Goal: Obtain resource: Download file/media

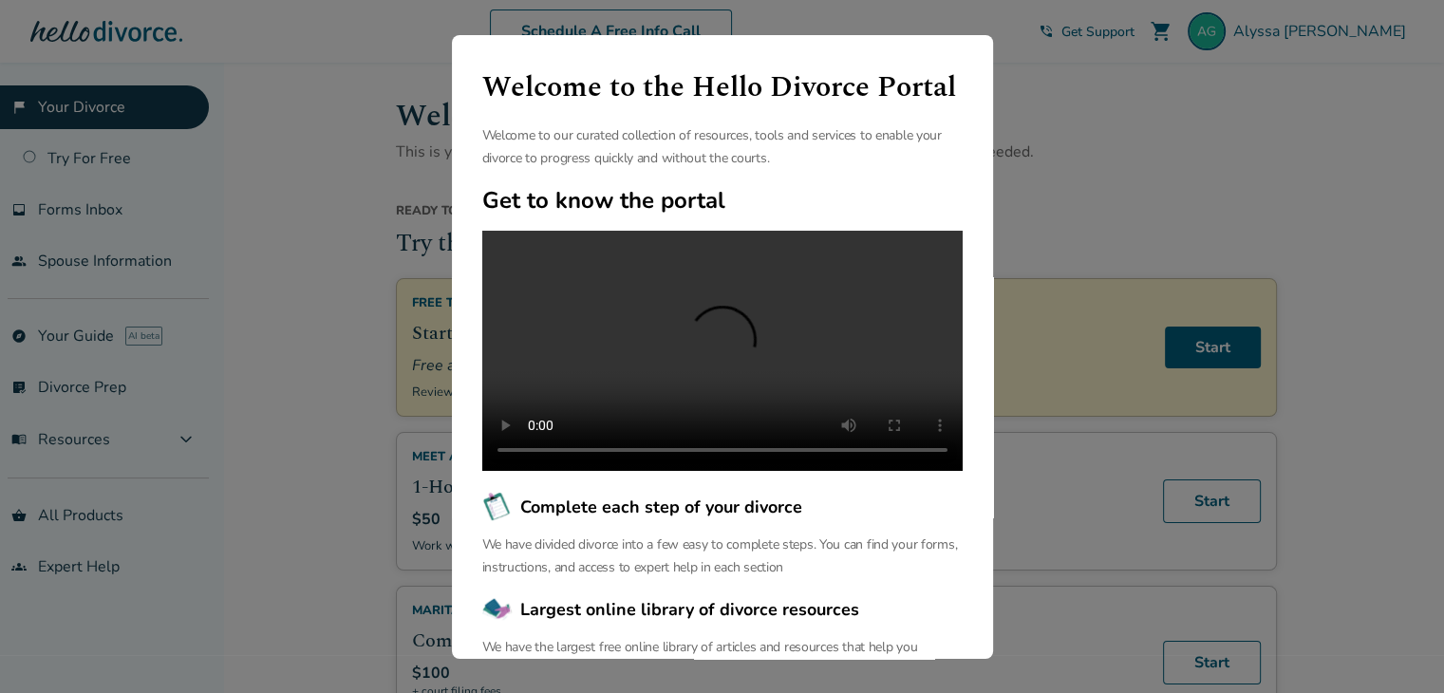
scroll to position [197, 0]
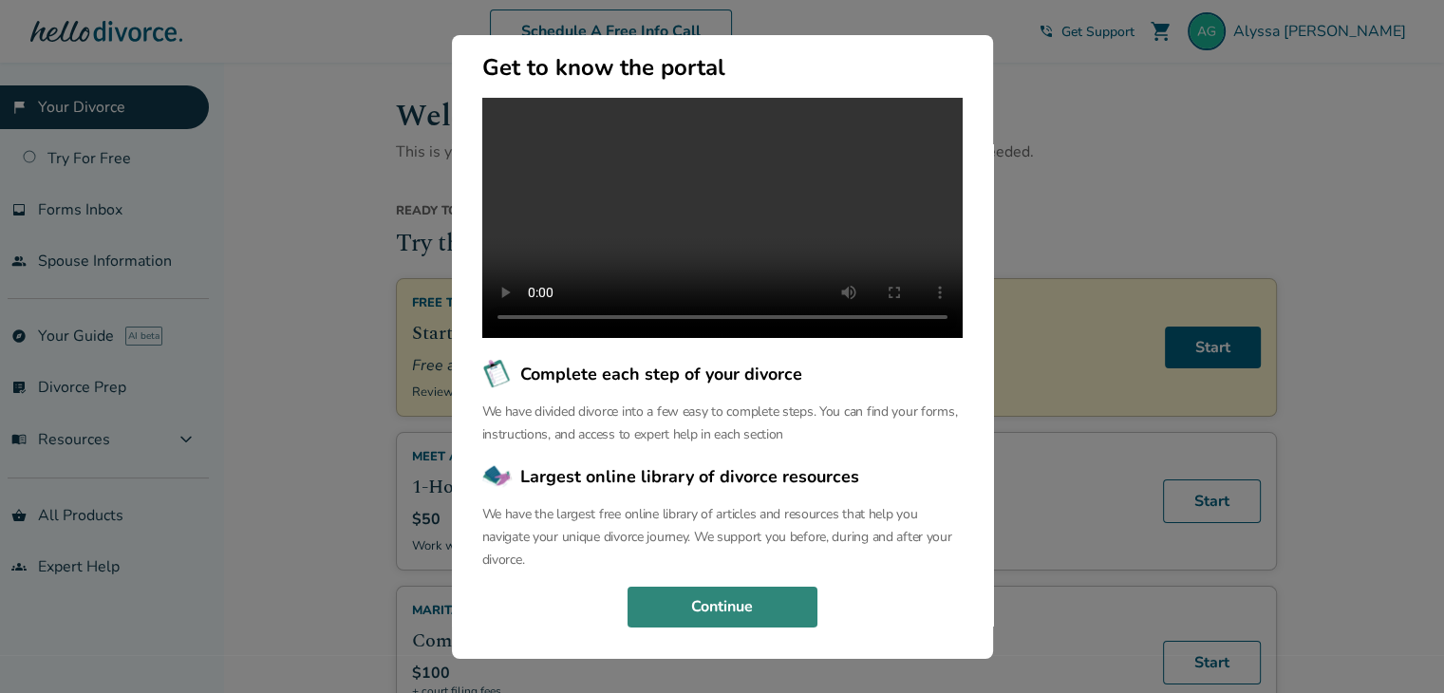
click at [790, 598] on button "Continue" at bounding box center [723, 608] width 190 height 42
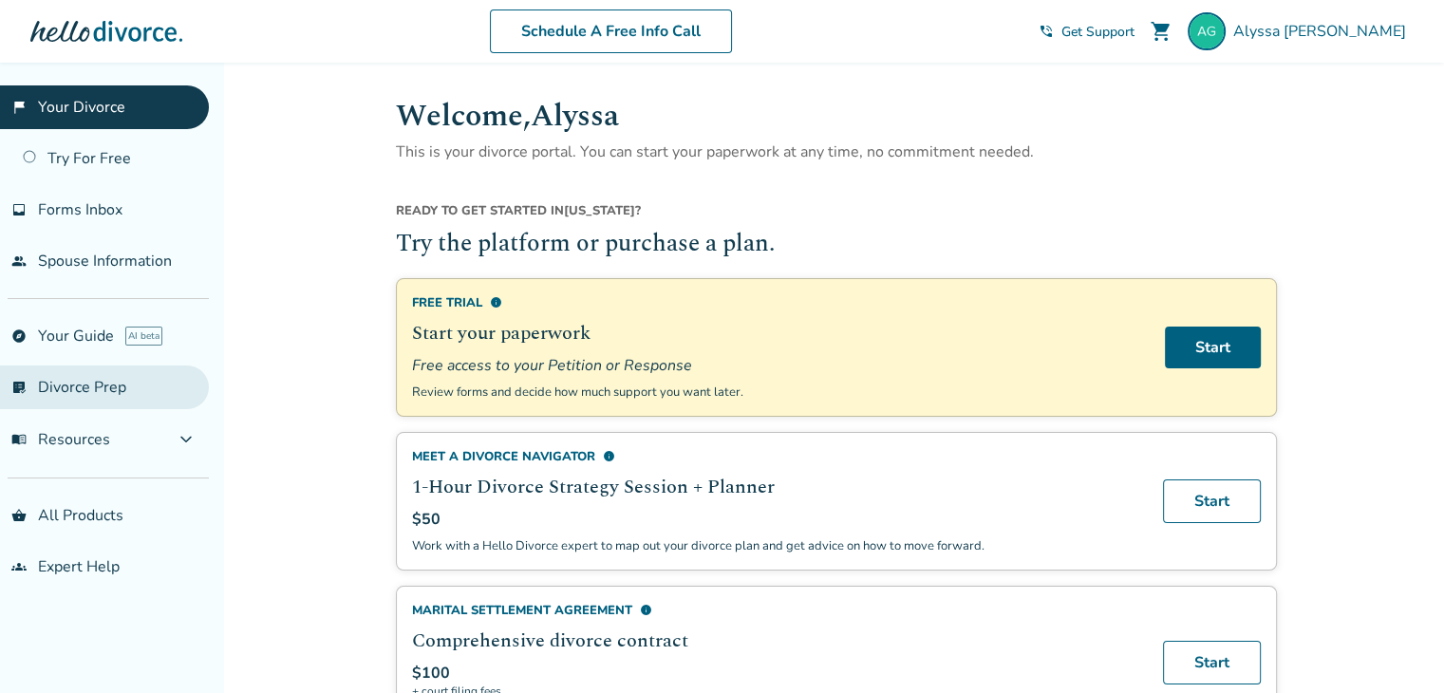
click at [69, 374] on link "list_alt_check Divorce Prep" at bounding box center [104, 388] width 209 height 44
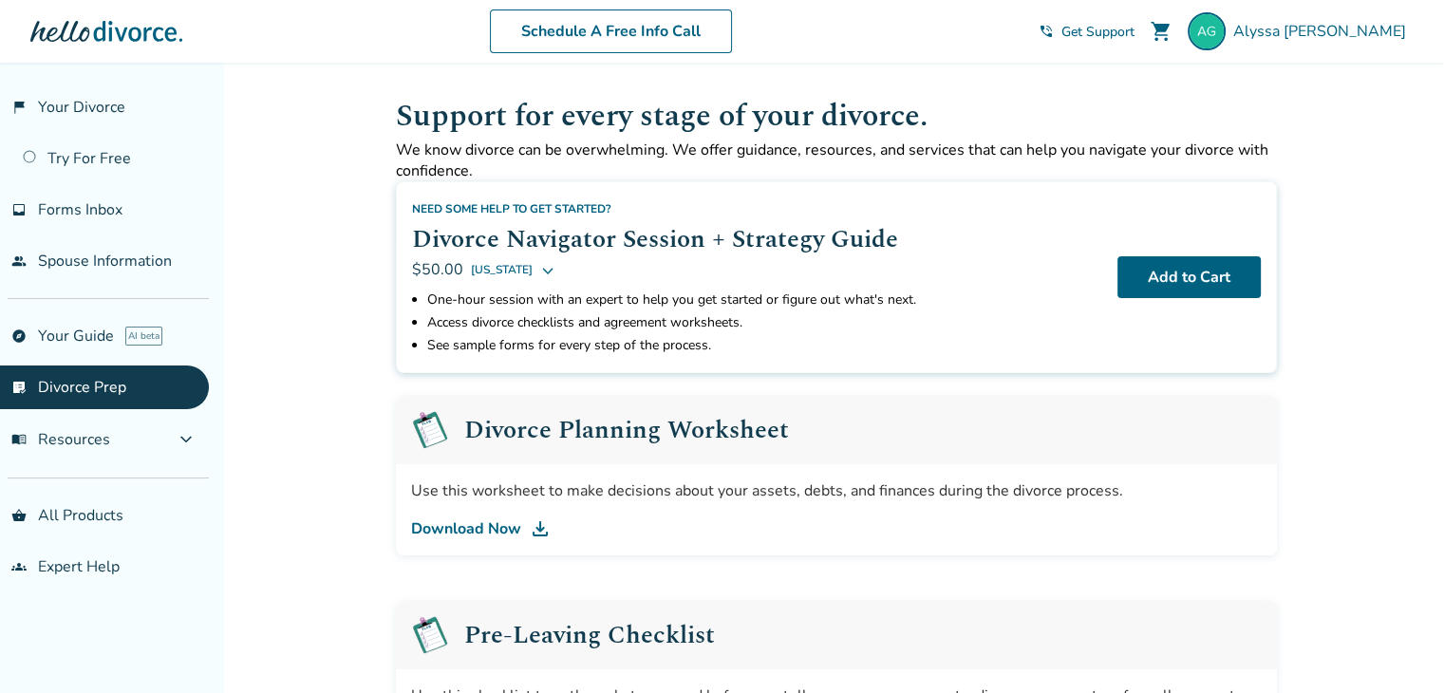
click at [444, 523] on link "Download Now" at bounding box center [836, 528] width 851 height 23
click at [535, 528] on img at bounding box center [540, 528] width 23 height 23
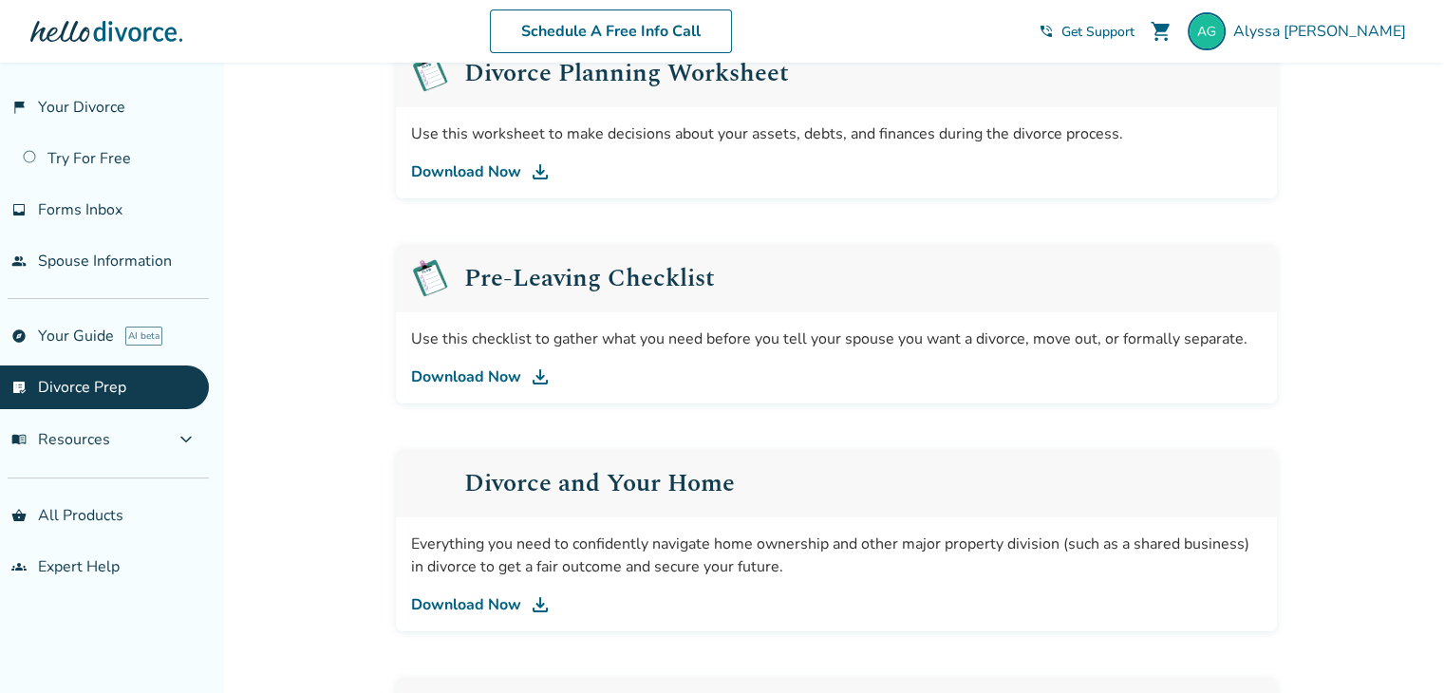
scroll to position [375, 0]
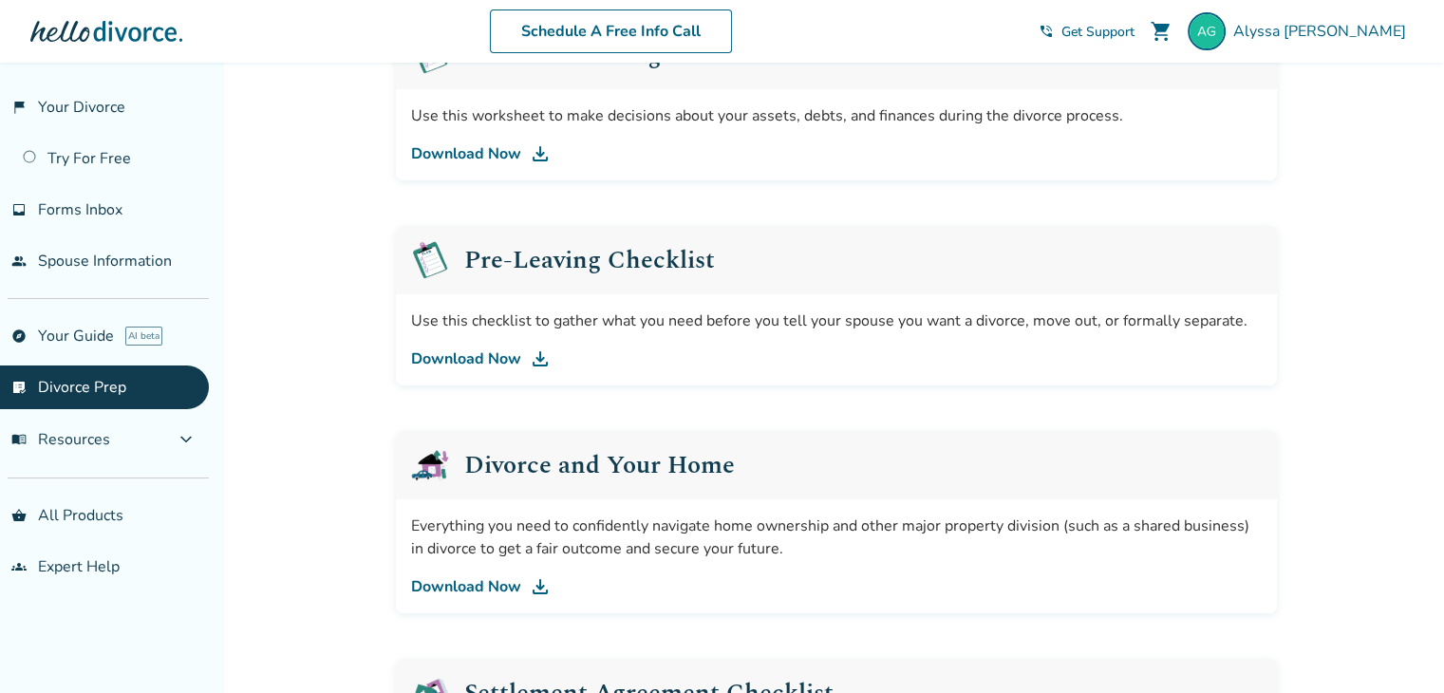
click at [543, 354] on img at bounding box center [540, 359] width 23 height 23
click at [529, 588] on img at bounding box center [540, 586] width 23 height 23
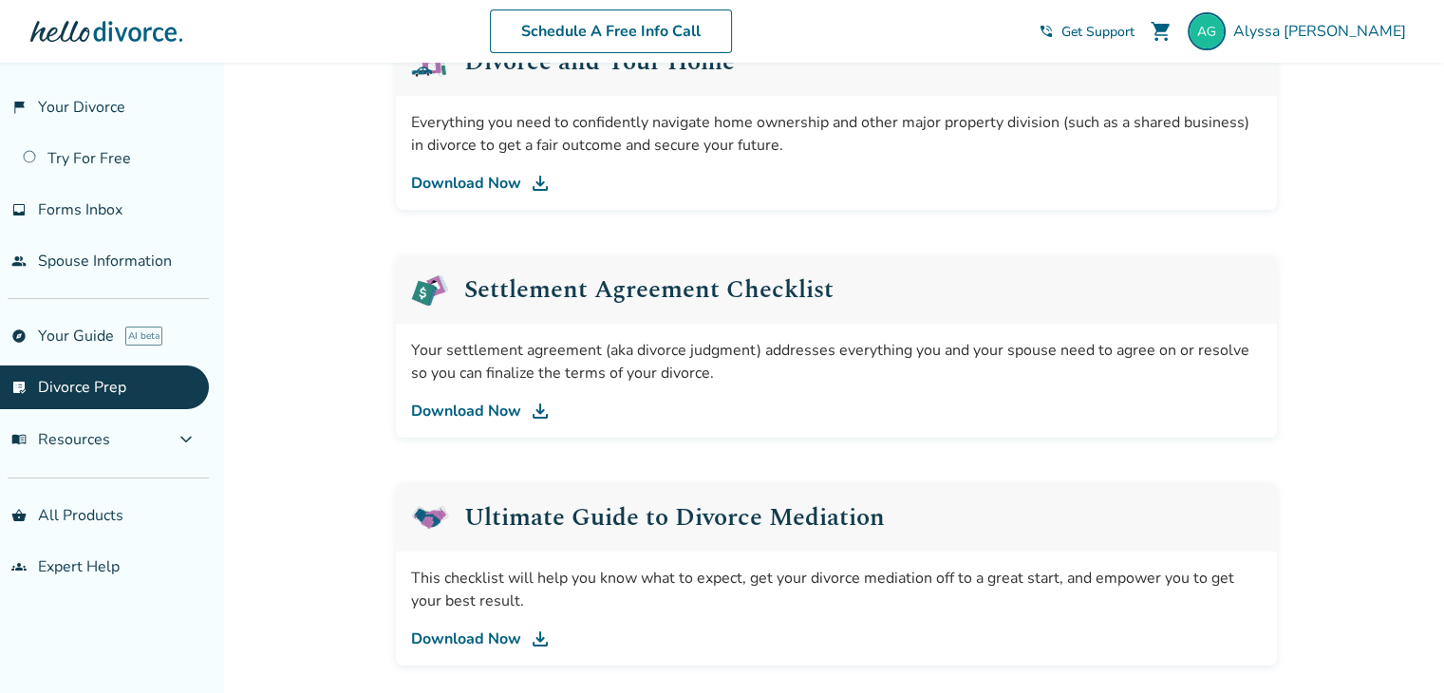
scroll to position [786, 0]
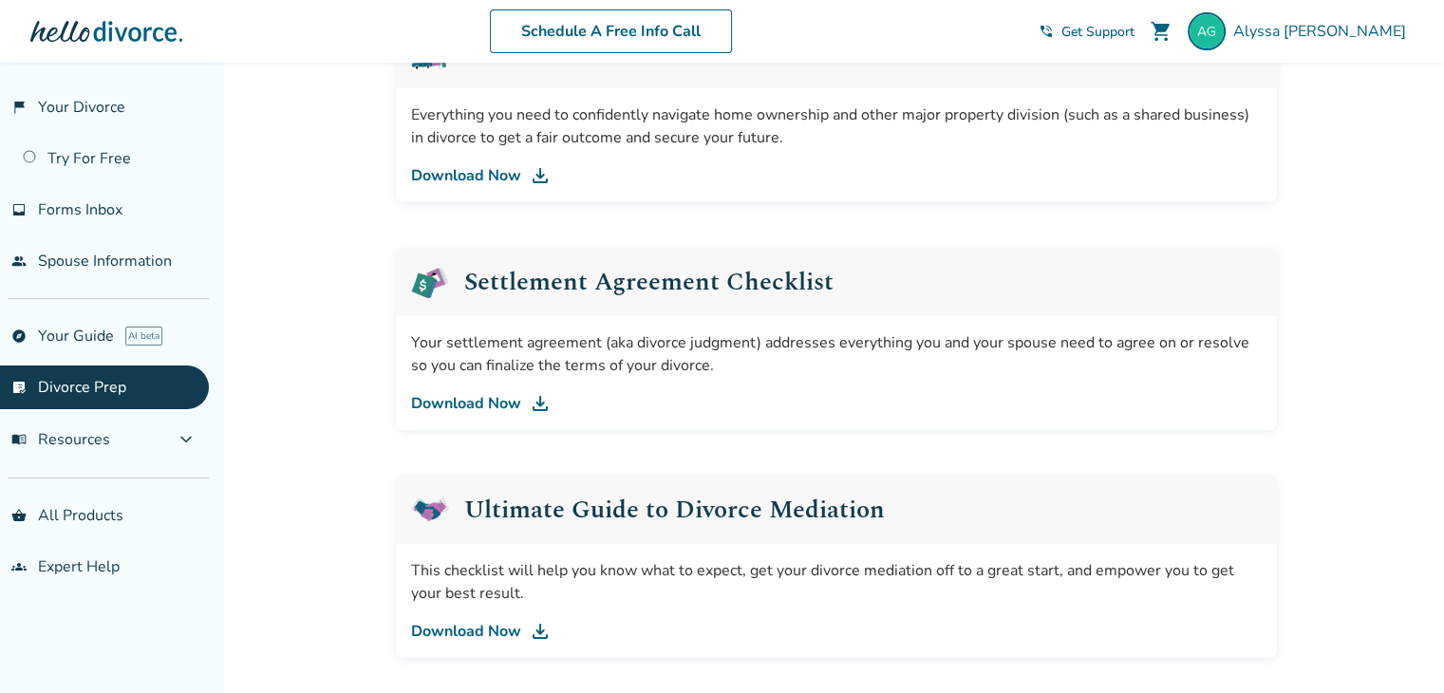
click at [490, 404] on link "Download Now" at bounding box center [836, 403] width 851 height 23
click at [539, 629] on img at bounding box center [540, 631] width 23 height 23
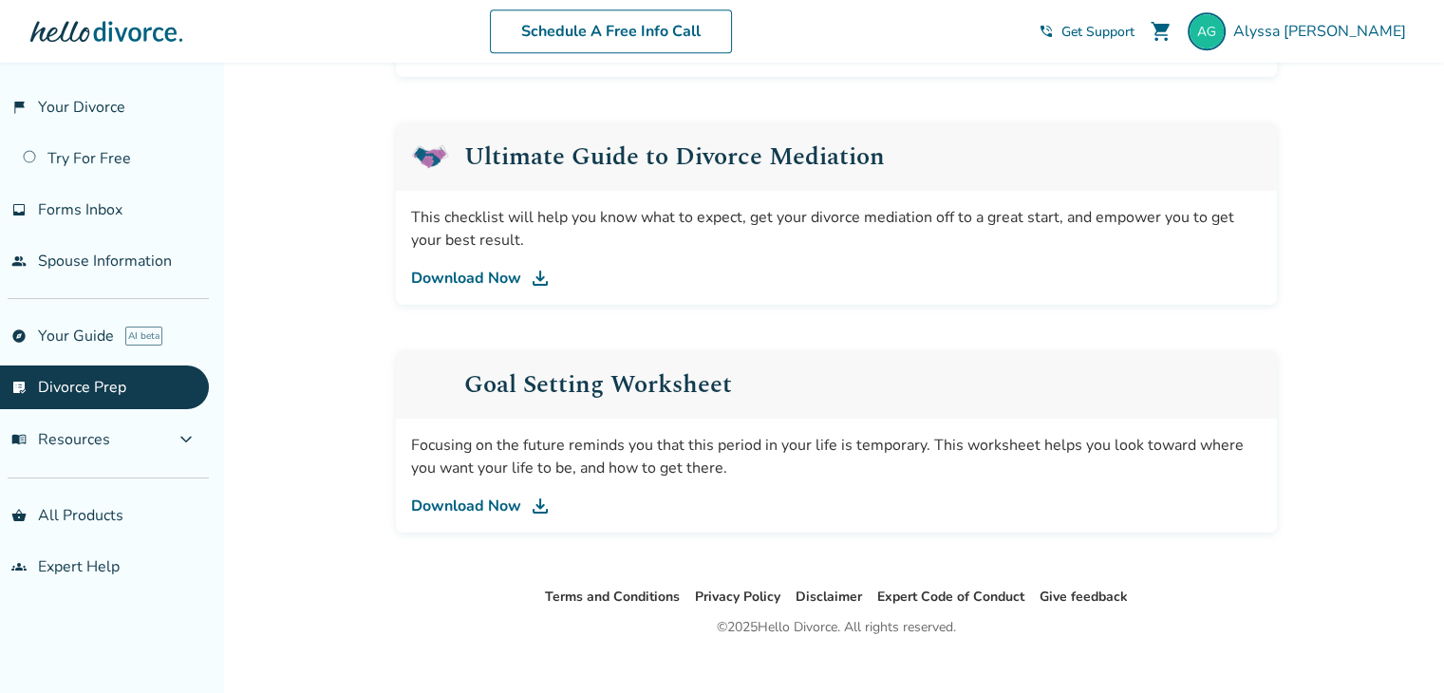
scroll to position [1163, 0]
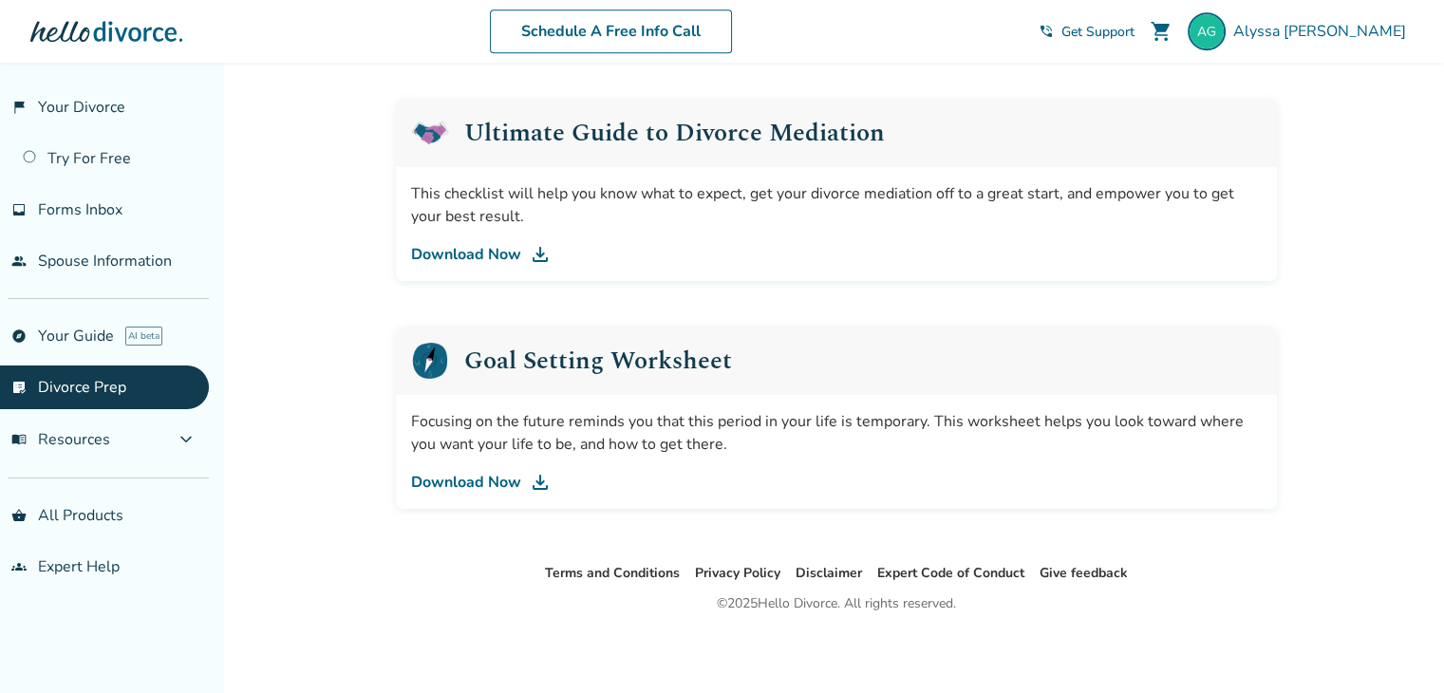
click at [517, 478] on link "Download Now" at bounding box center [836, 482] width 851 height 23
